Goal: Transaction & Acquisition: Purchase product/service

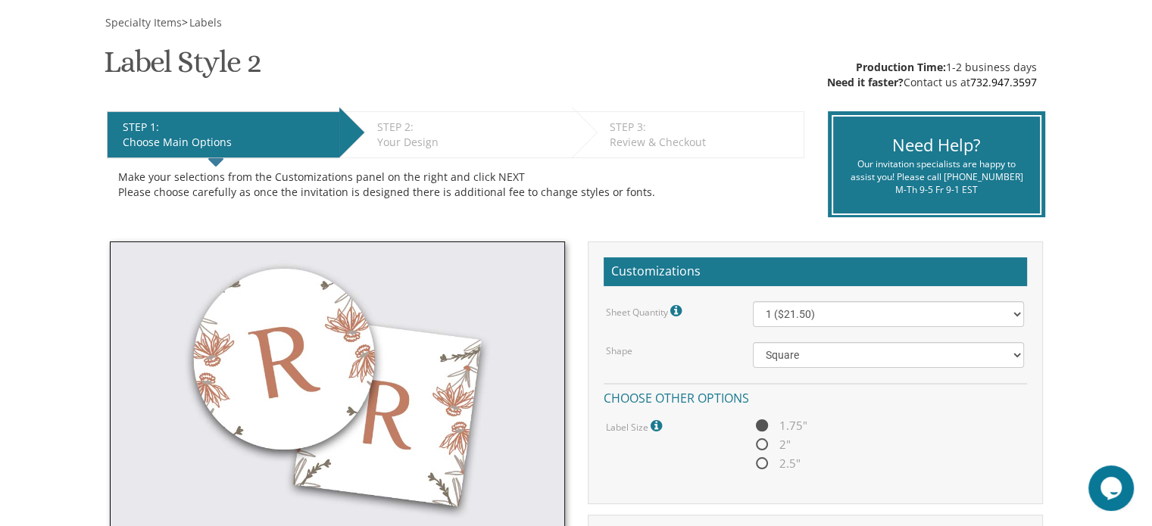
scroll to position [227, 0]
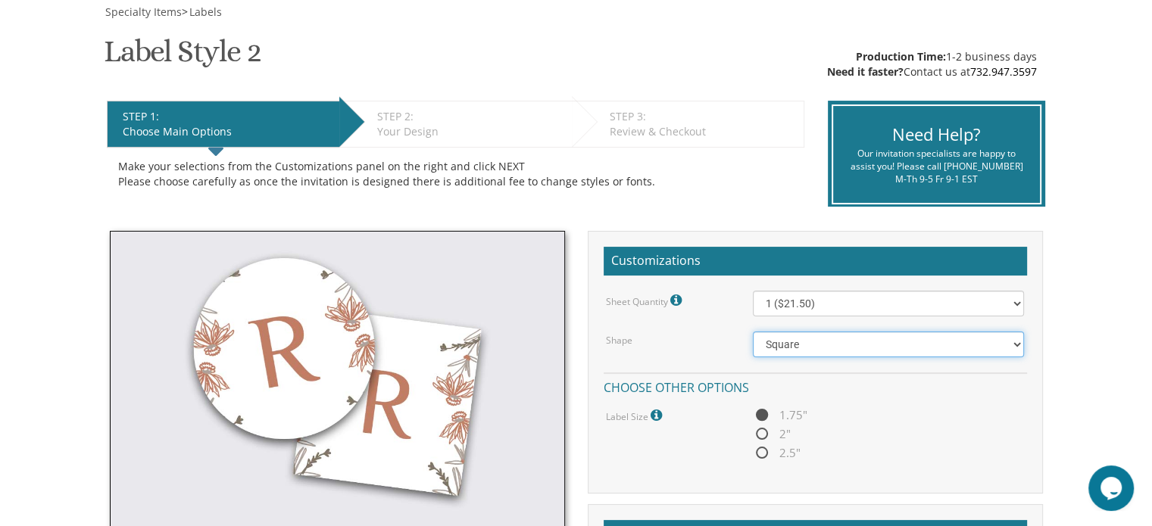
click at [795, 349] on select "Square Circle" at bounding box center [888, 345] width 271 height 26
click at [753, 332] on select "Square Circle" at bounding box center [888, 345] width 271 height 26
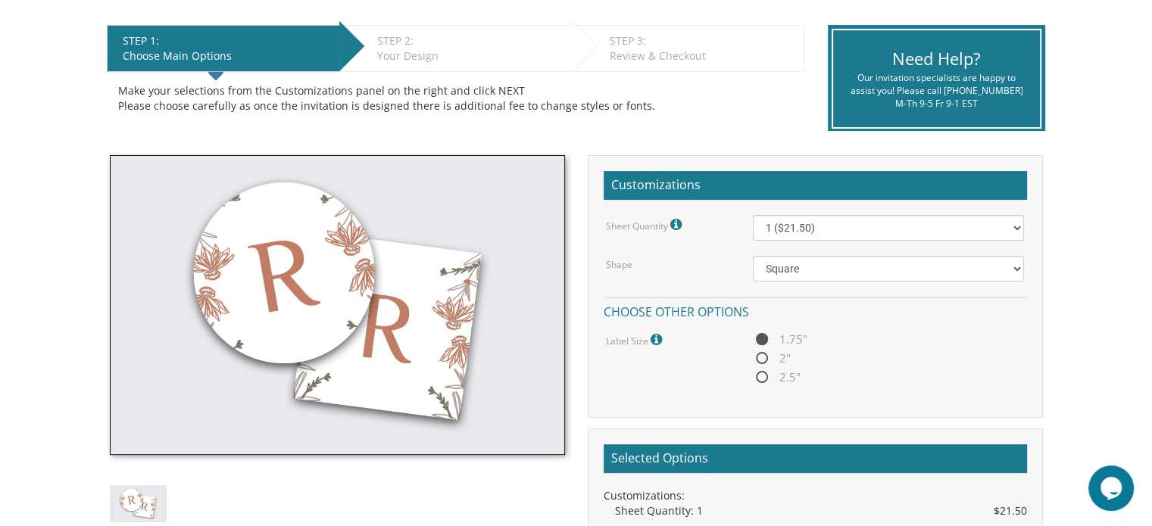
click at [761, 352] on span "2"" at bounding box center [772, 358] width 38 height 19
click at [761, 354] on input "2"" at bounding box center [758, 359] width 10 height 10
radio input "true"
click at [767, 377] on span "2.5"" at bounding box center [777, 377] width 48 height 19
click at [762, 377] on input "2.5"" at bounding box center [758, 378] width 10 height 10
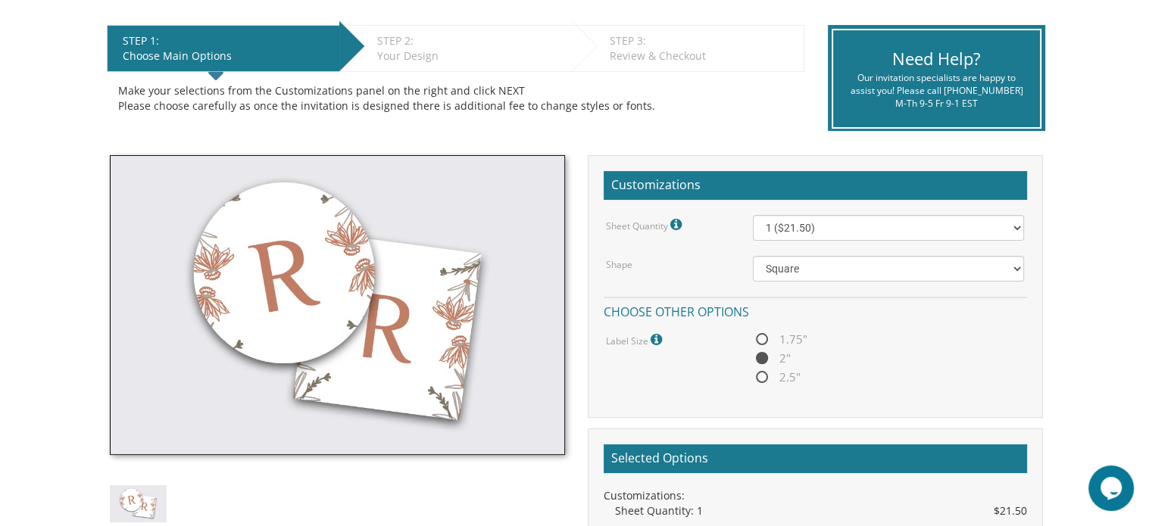
radio input "true"
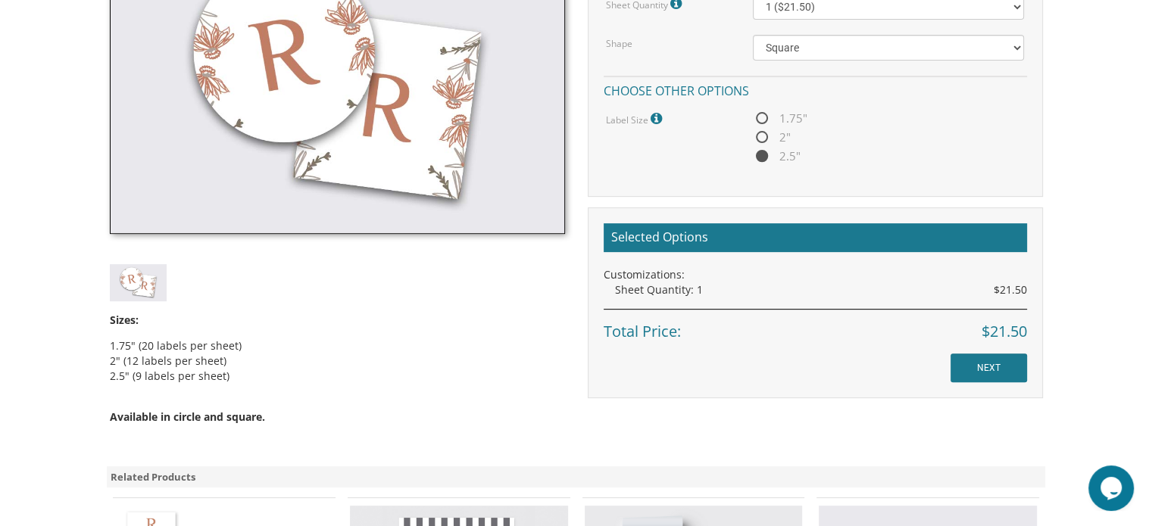
scroll to position [530, 0]
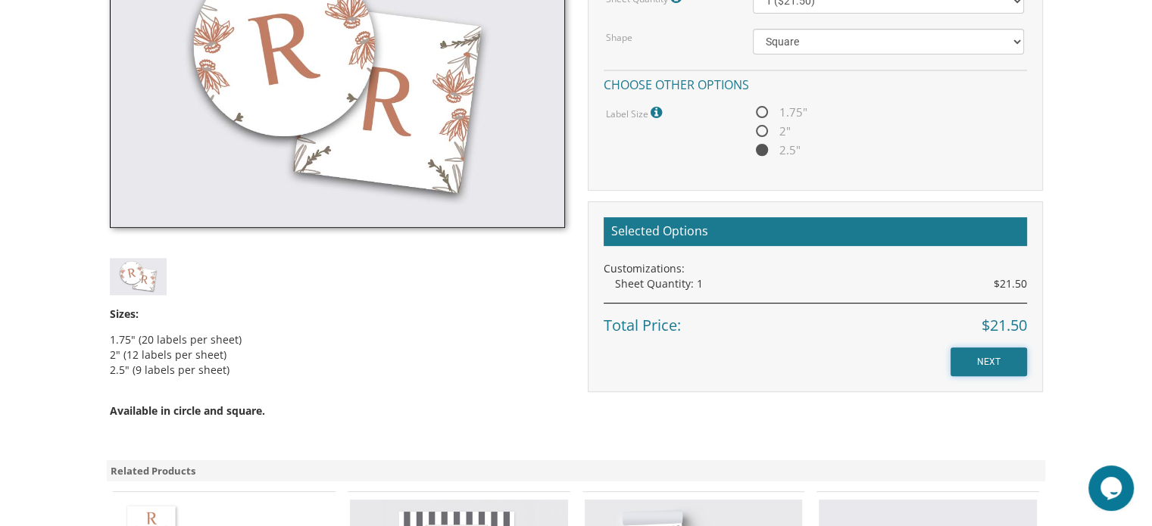
click at [864, 358] on input "NEXT" at bounding box center [988, 362] width 76 height 29
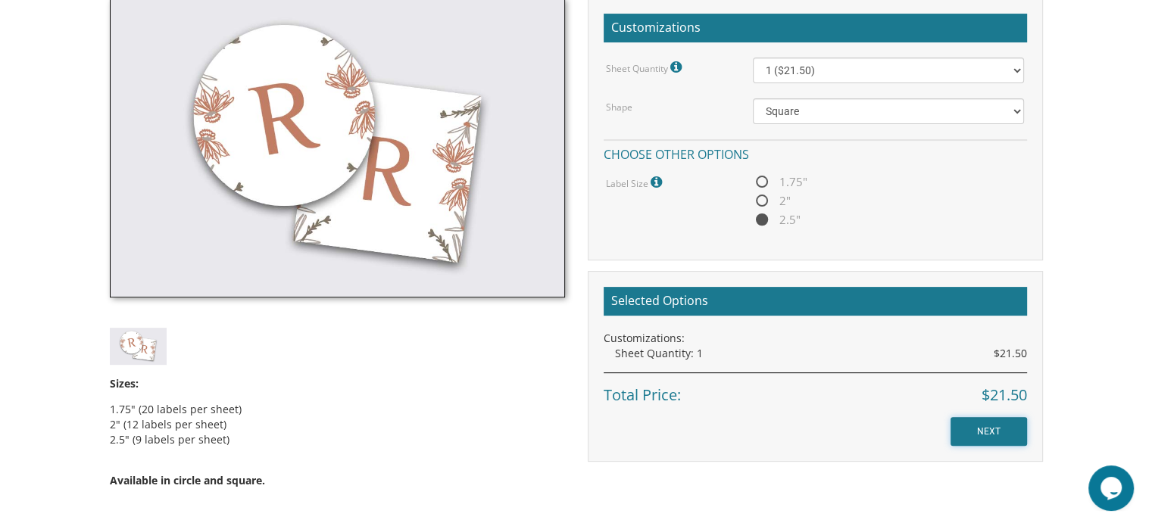
scroll to position [606, 0]
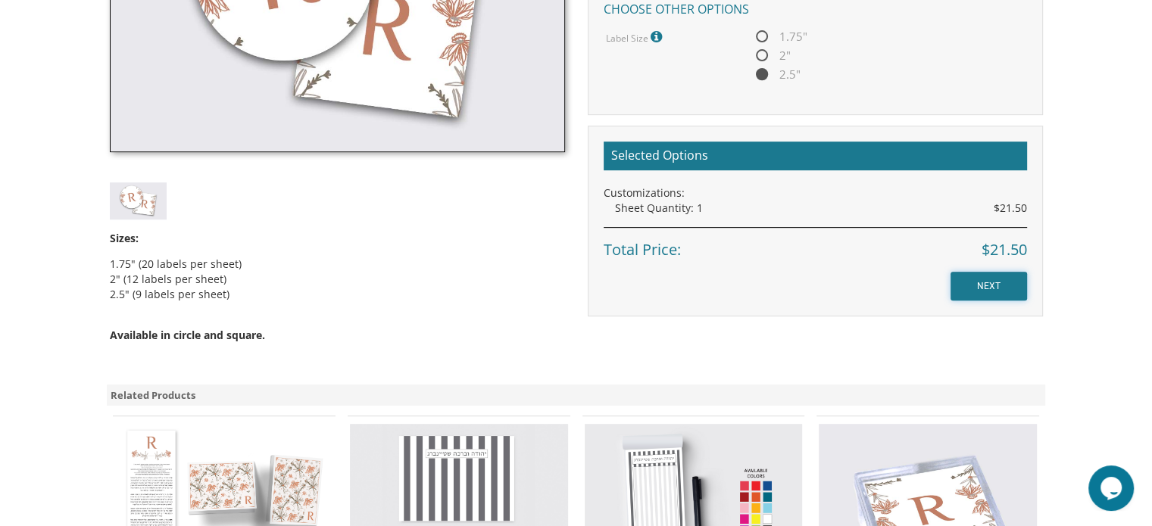
click at [864, 285] on input "NEXT" at bounding box center [988, 286] width 76 height 29
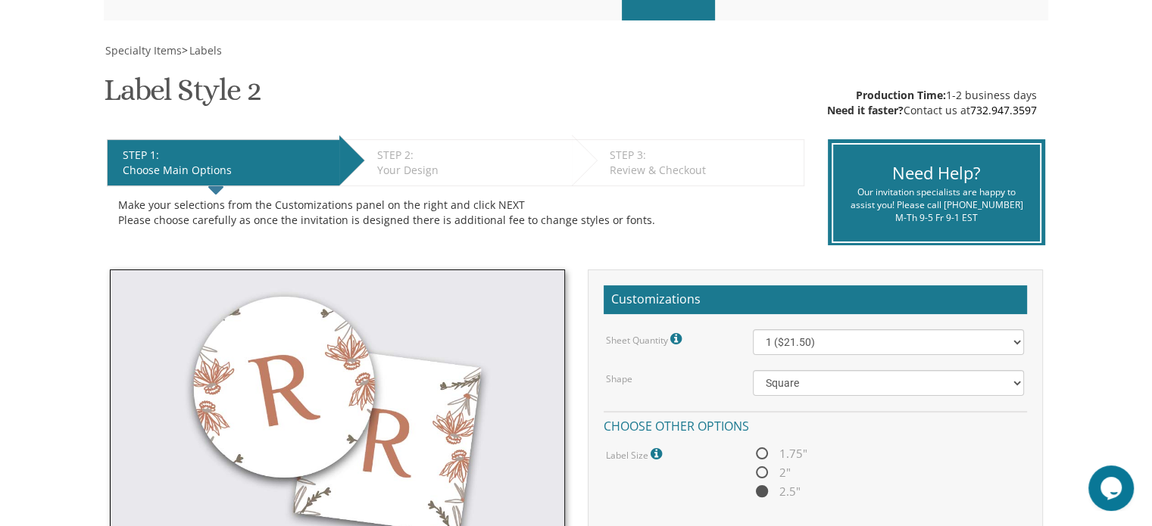
scroll to position [303, 0]
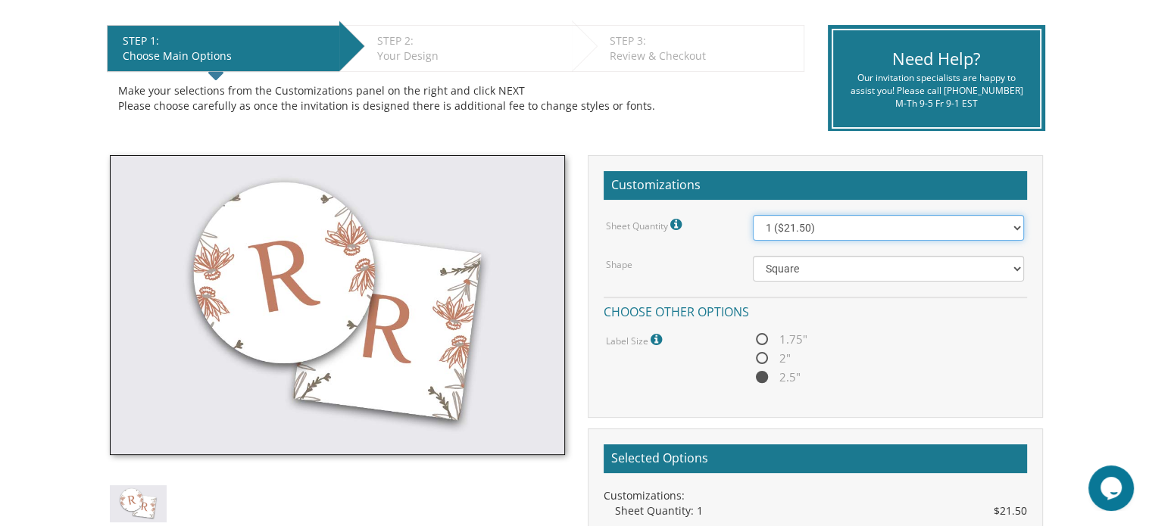
click at [831, 228] on select "1 ($21.50) 2 ($25.00) 3 ($28.50) 4 ($32.00) 5 ($35.50) 6 ($39.00) 7 ($42.50) 8 …" at bounding box center [888, 228] width 271 height 26
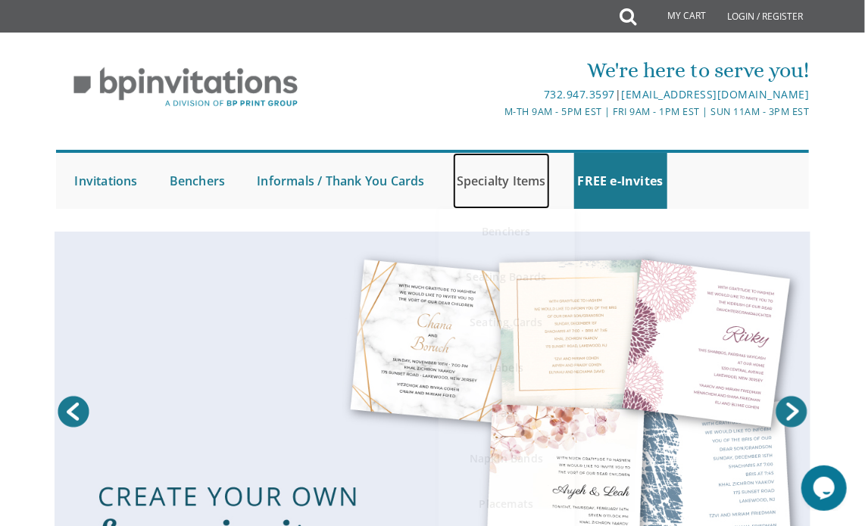
click at [503, 184] on link "Specialty Items" at bounding box center [501, 181] width 97 height 56
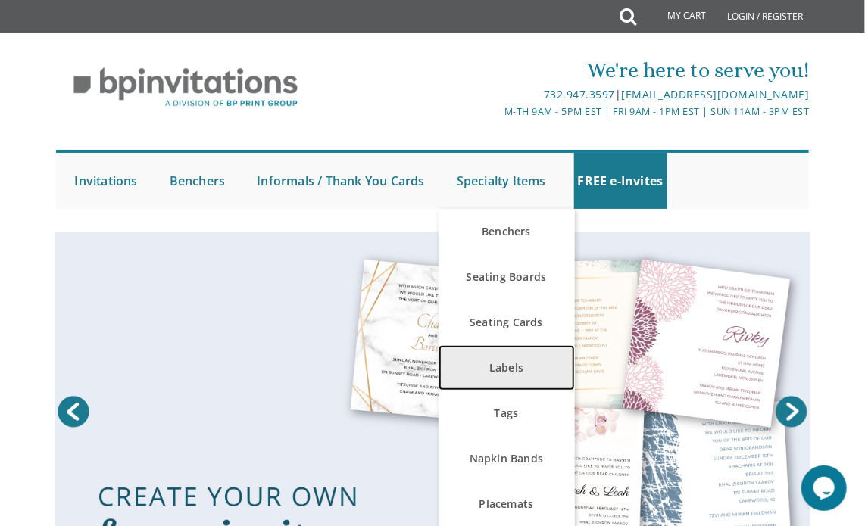
click at [526, 371] on link "Labels" at bounding box center [506, 367] width 136 height 45
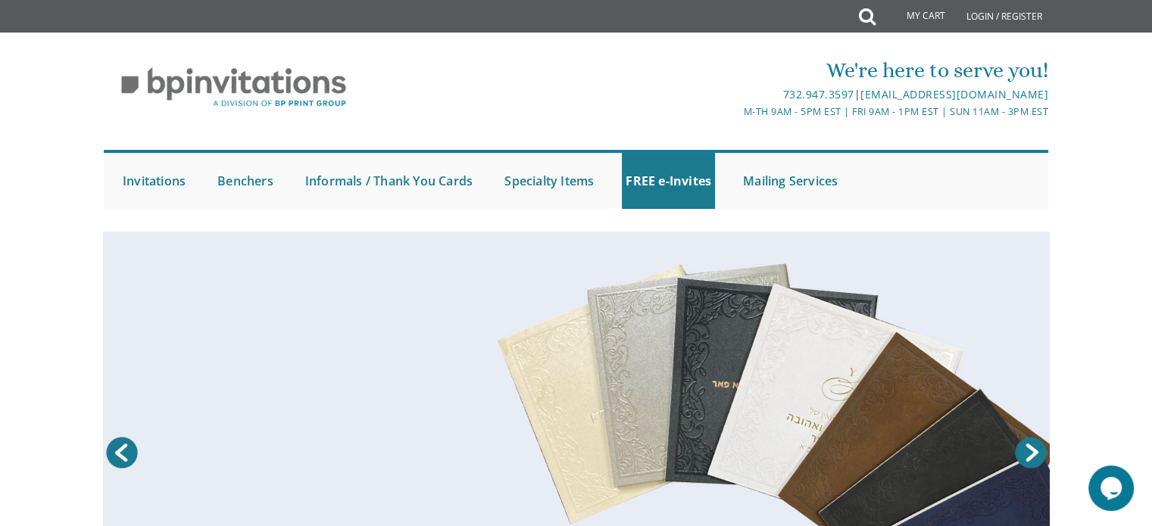
drag, startPoint x: 1108, startPoint y: 143, endPoint x: 1096, endPoint y: 160, distance: 20.2
click at [864, 145] on div "We're here to serve you! 732.947.3597 | invitations@bpprintgroup.com M-Th 9am -…" at bounding box center [576, 128] width 1152 height 176
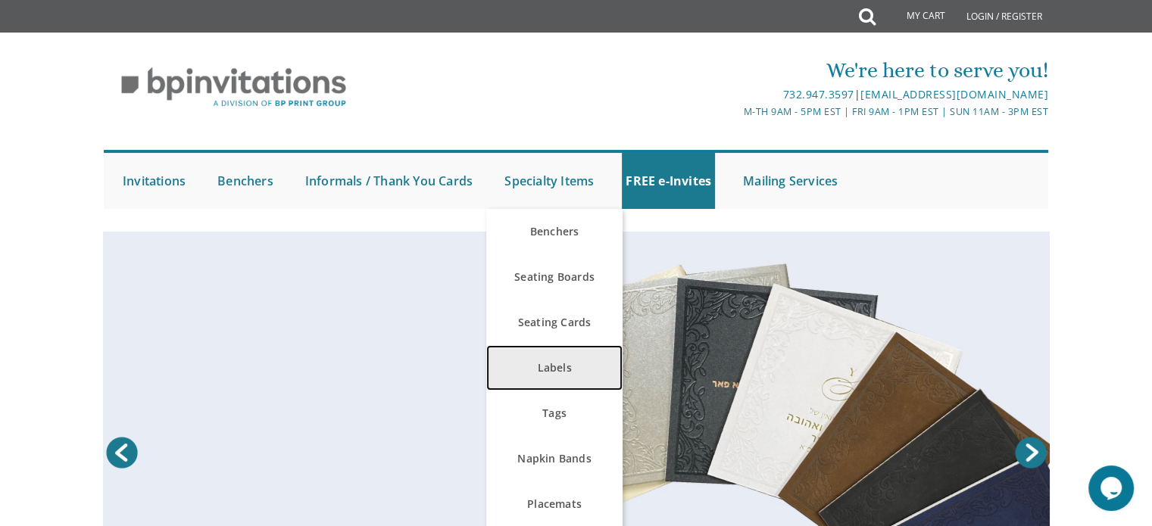
click at [574, 357] on link "Labels" at bounding box center [554, 367] width 136 height 45
click at [569, 373] on link "Labels" at bounding box center [554, 367] width 136 height 45
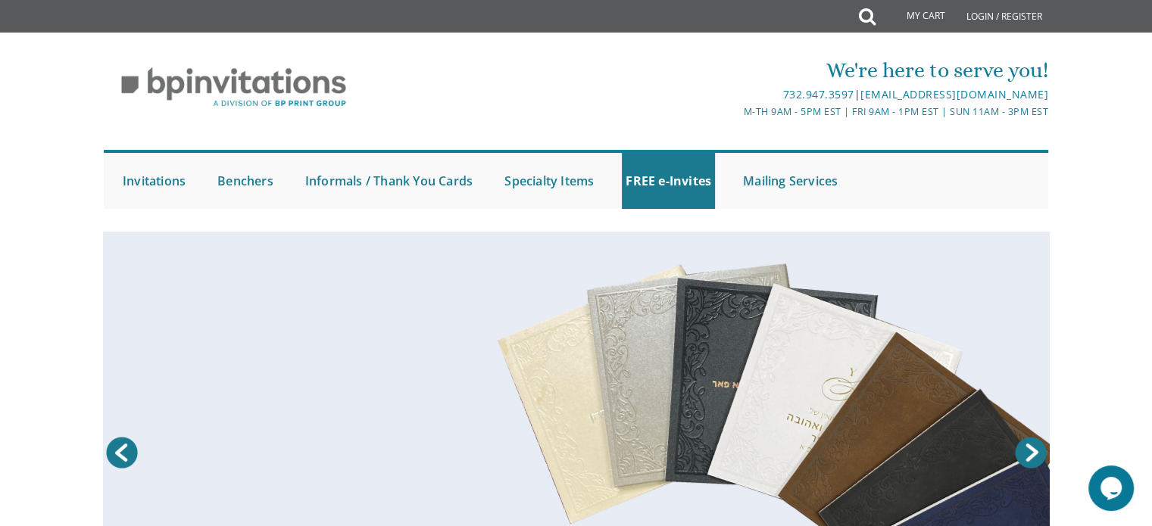
scroll to position [303, 0]
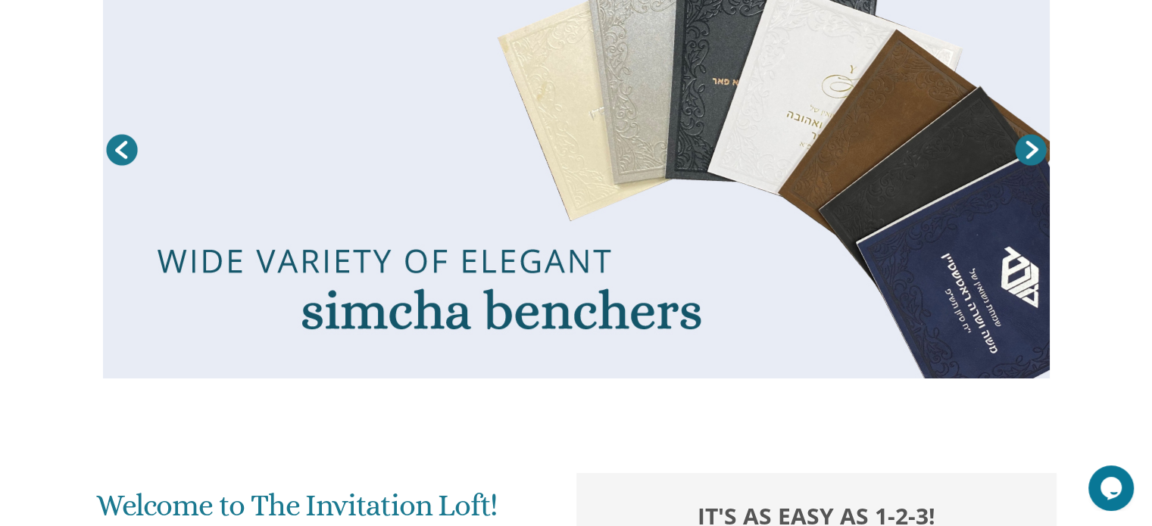
drag, startPoint x: 999, startPoint y: 81, endPoint x: 966, endPoint y: 51, distance: 44.5
click at [864, 80] on link at bounding box center [576, 154] width 946 height 450
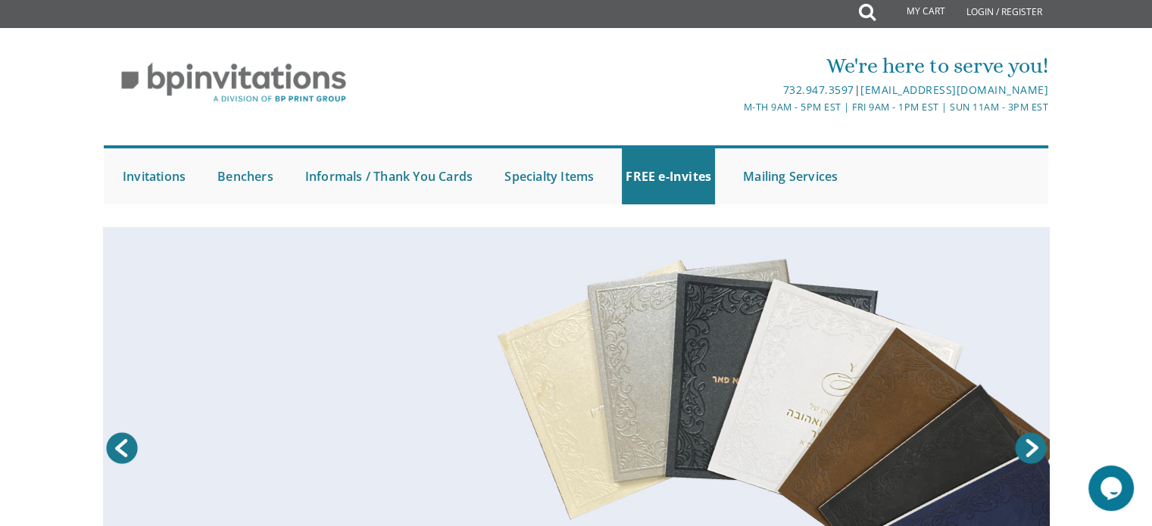
scroll to position [0, 0]
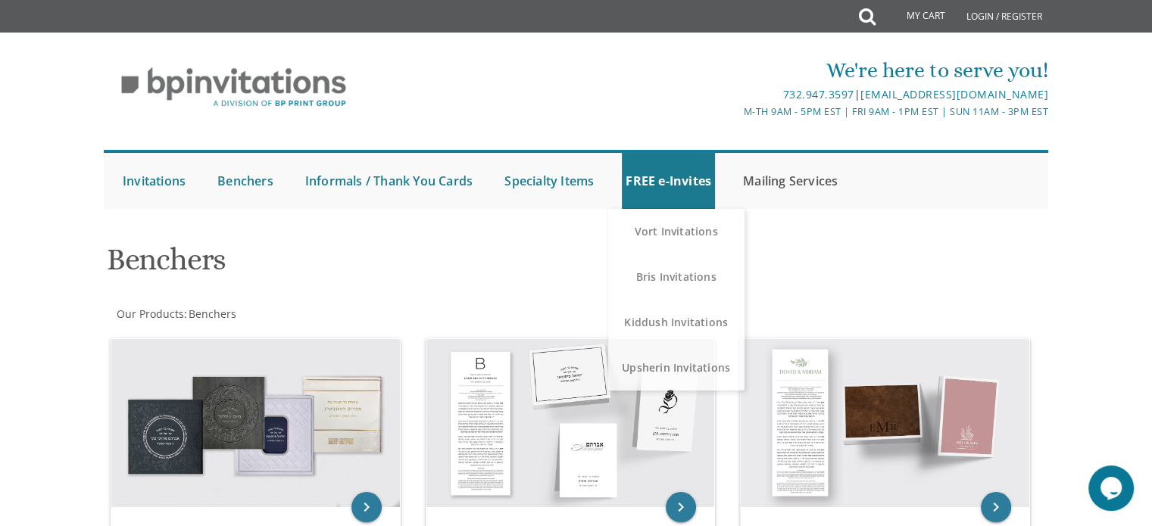
drag, startPoint x: 980, startPoint y: 194, endPoint x: 754, endPoint y: 164, distance: 227.7
click at [980, 194] on ul "Submit Invitations Weddings Bar Mitzvah [DEMOGRAPHIC_DATA] Wedding Minis Kiddus…" at bounding box center [576, 179] width 944 height 59
click at [545, 179] on link "Specialty Items" at bounding box center [548, 181] width 97 height 56
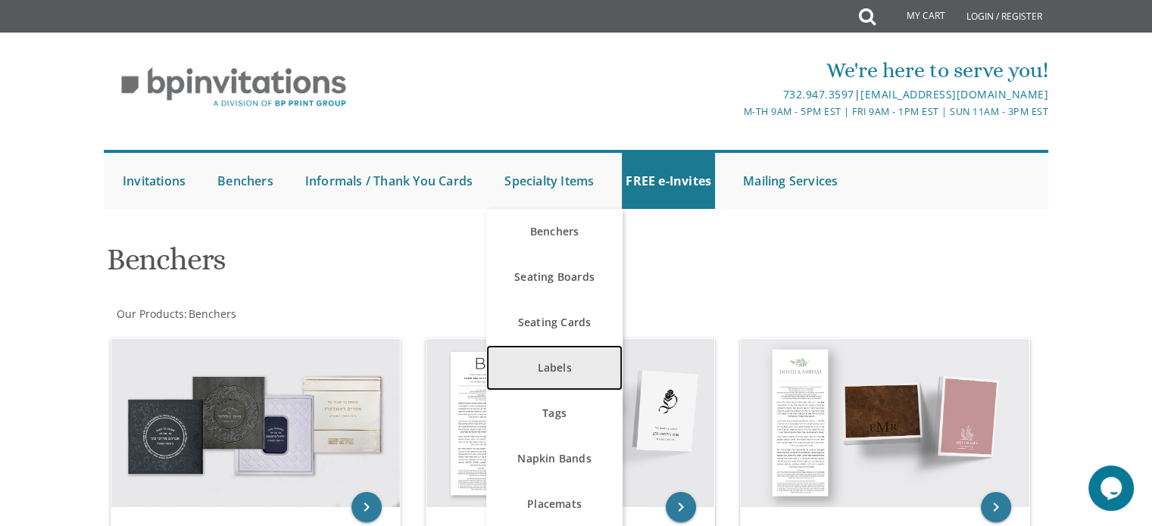
click at [559, 363] on link "Labels" at bounding box center [554, 367] width 136 height 45
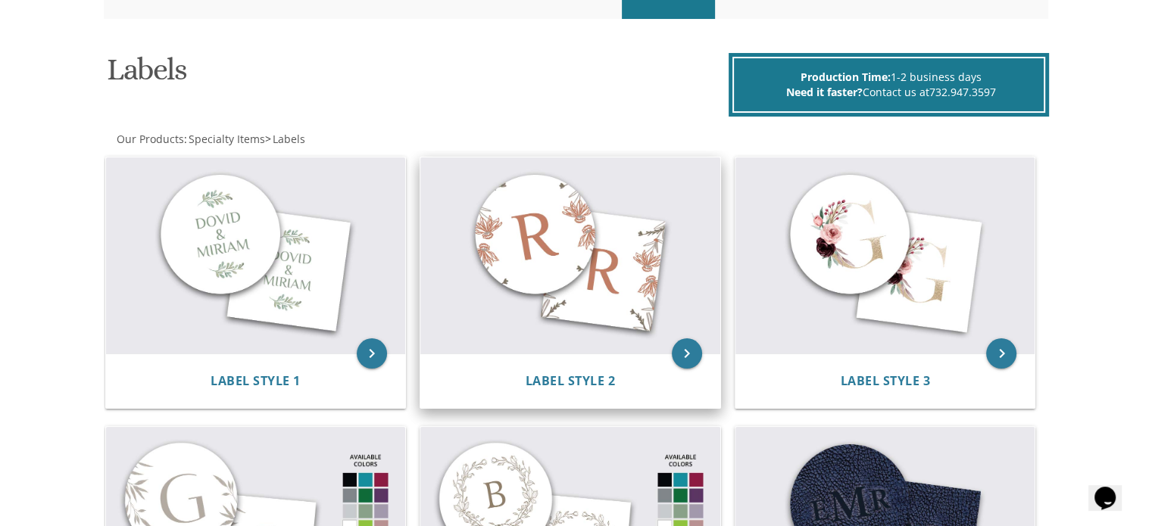
scroll to position [76, 0]
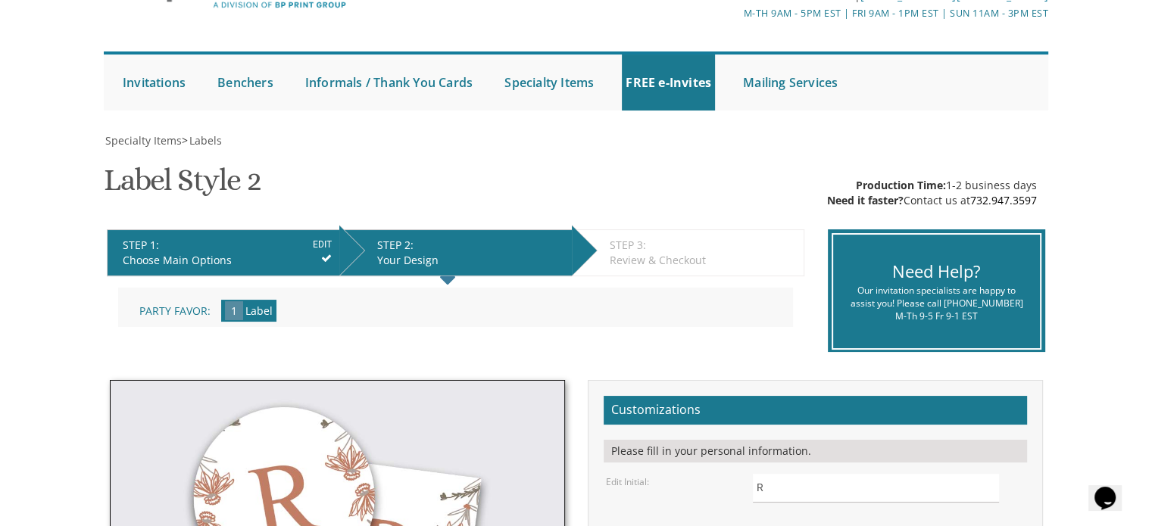
scroll to position [227, 0]
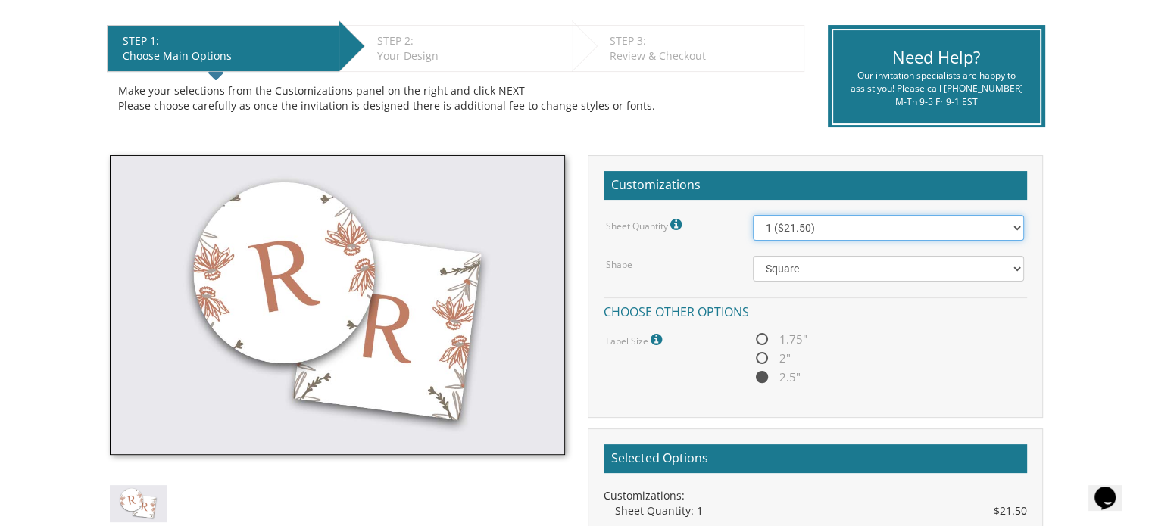
click at [854, 229] on select "1 ($21.50) 2 ($25.00) 3 ($28.50) 4 ($32.00) 5 ($35.50) 6 ($39.00) 7 ($42.50) 8 …" at bounding box center [888, 228] width 271 height 26
select select "8"
click at [753, 215] on select "1 ($21.50) 2 ($25.00) 3 ($28.50) 4 ($32.00) 5 ($35.50) 6 ($39.00) 7 ($42.50) 8 …" at bounding box center [888, 228] width 271 height 26
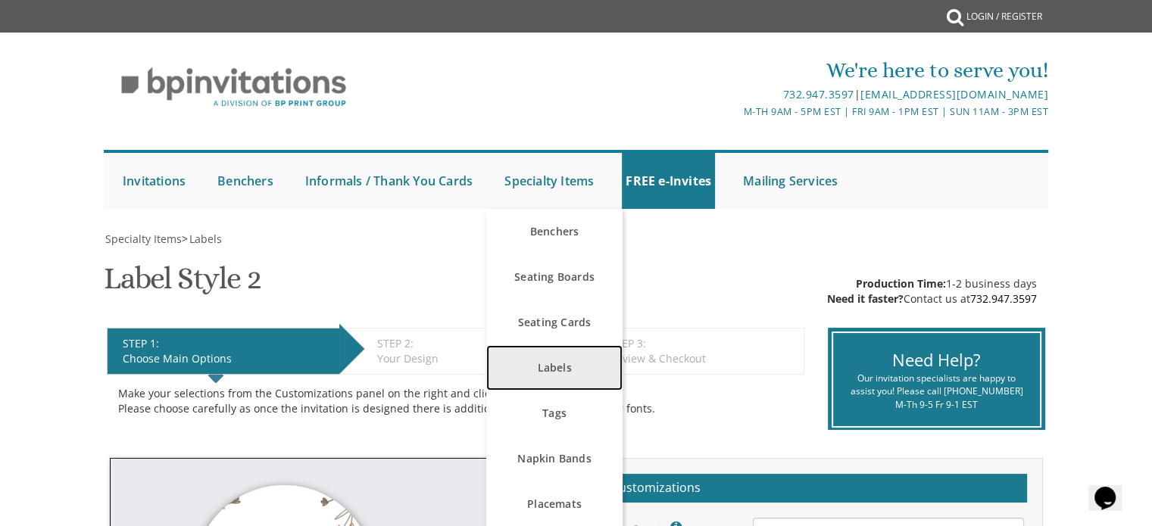
click at [557, 363] on link "Labels" at bounding box center [554, 367] width 136 height 45
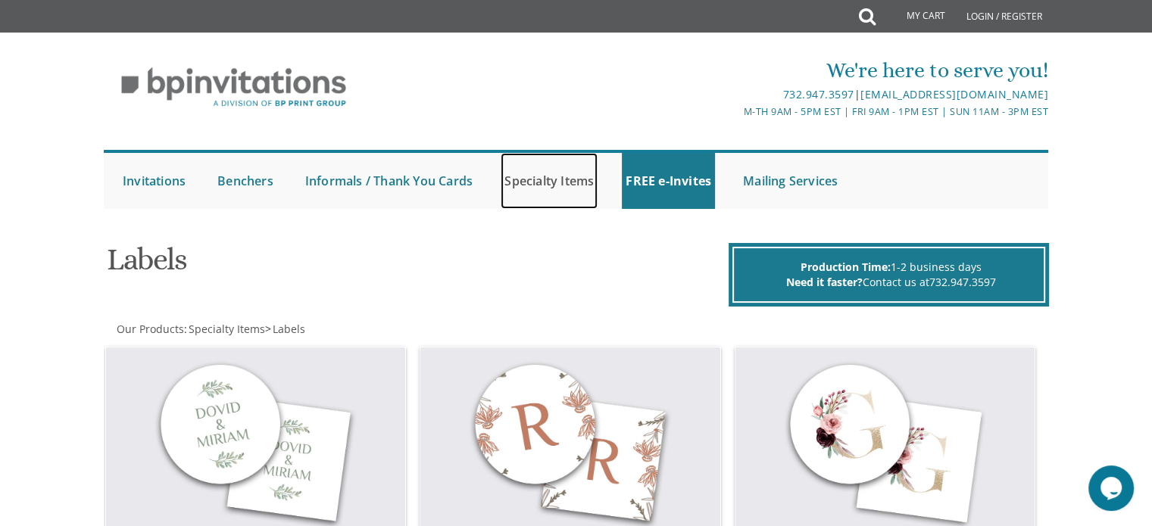
click at [529, 167] on link "Specialty Items" at bounding box center [548, 181] width 97 height 56
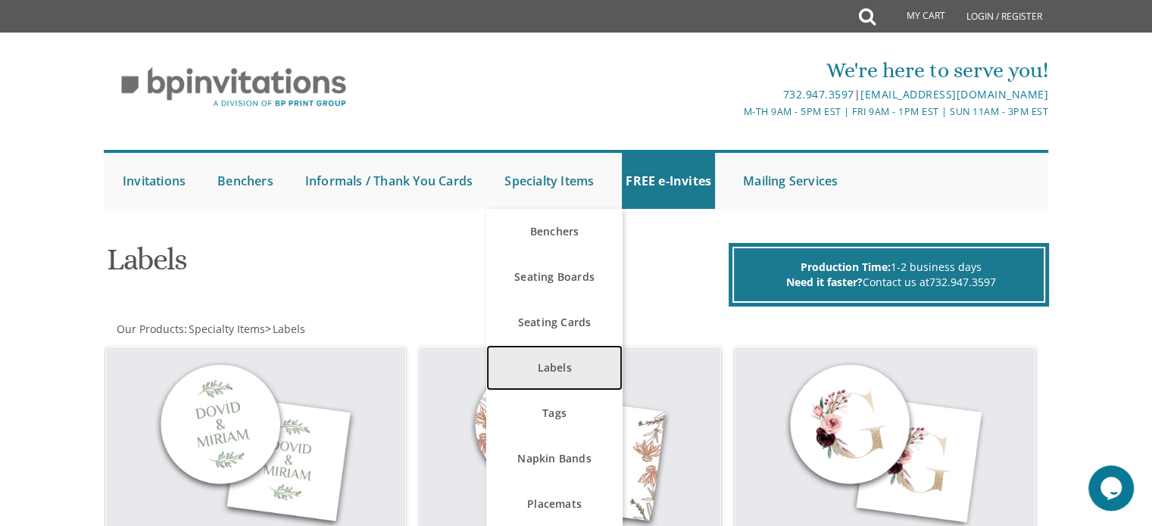
click at [579, 369] on link "Labels" at bounding box center [554, 367] width 136 height 45
click at [585, 371] on link "Labels" at bounding box center [554, 367] width 136 height 45
click at [563, 372] on link "Labels" at bounding box center [554, 367] width 136 height 45
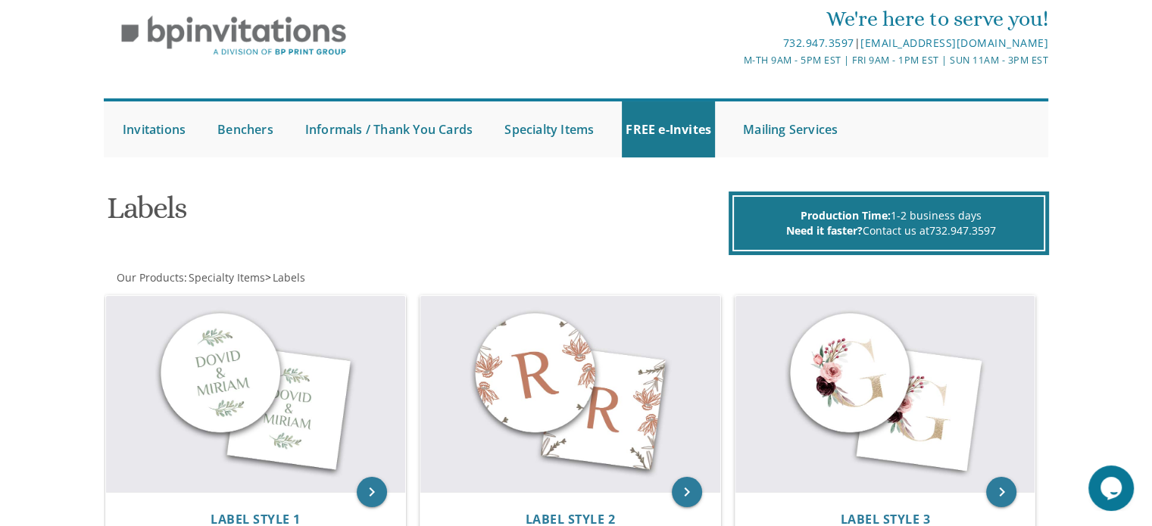
scroll to position [76, 0]
